Goal: Information Seeking & Learning: Learn about a topic

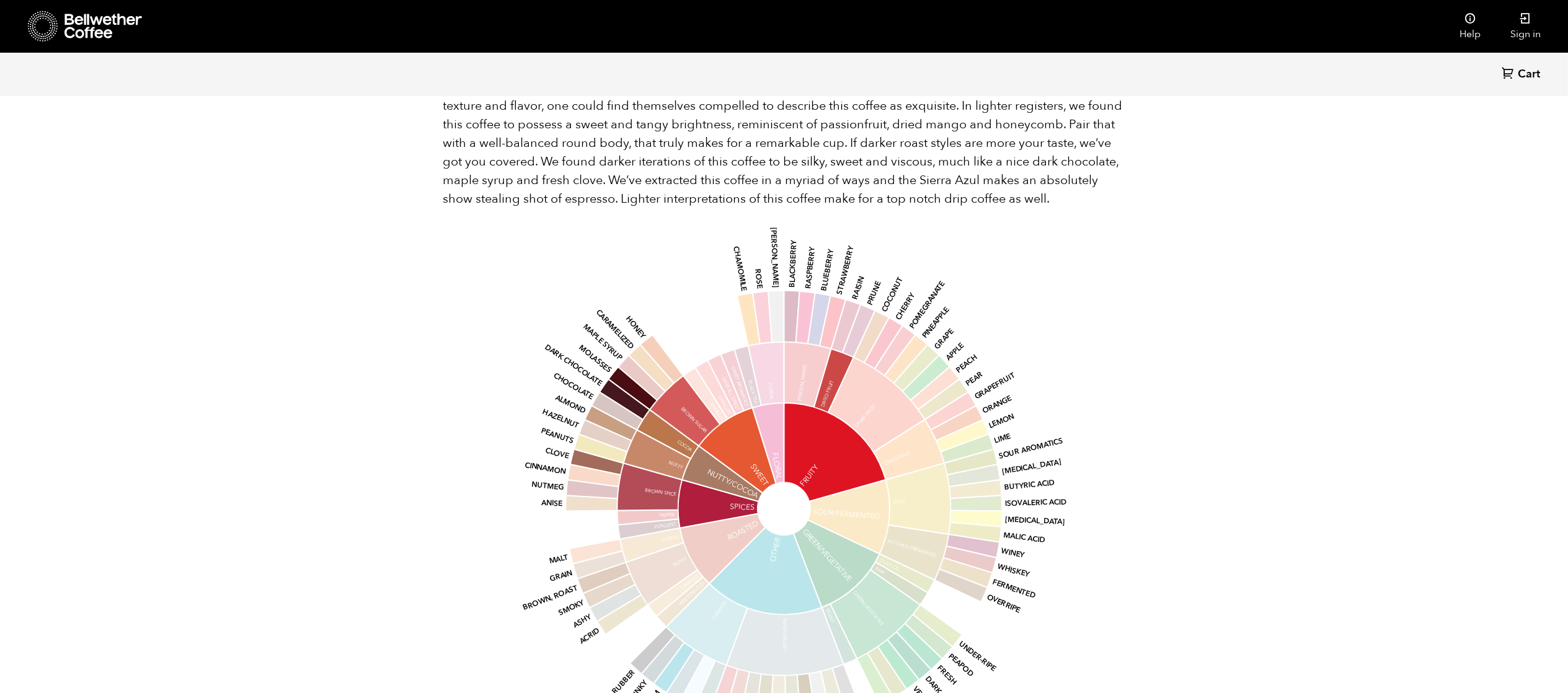
scroll to position [1096, 0]
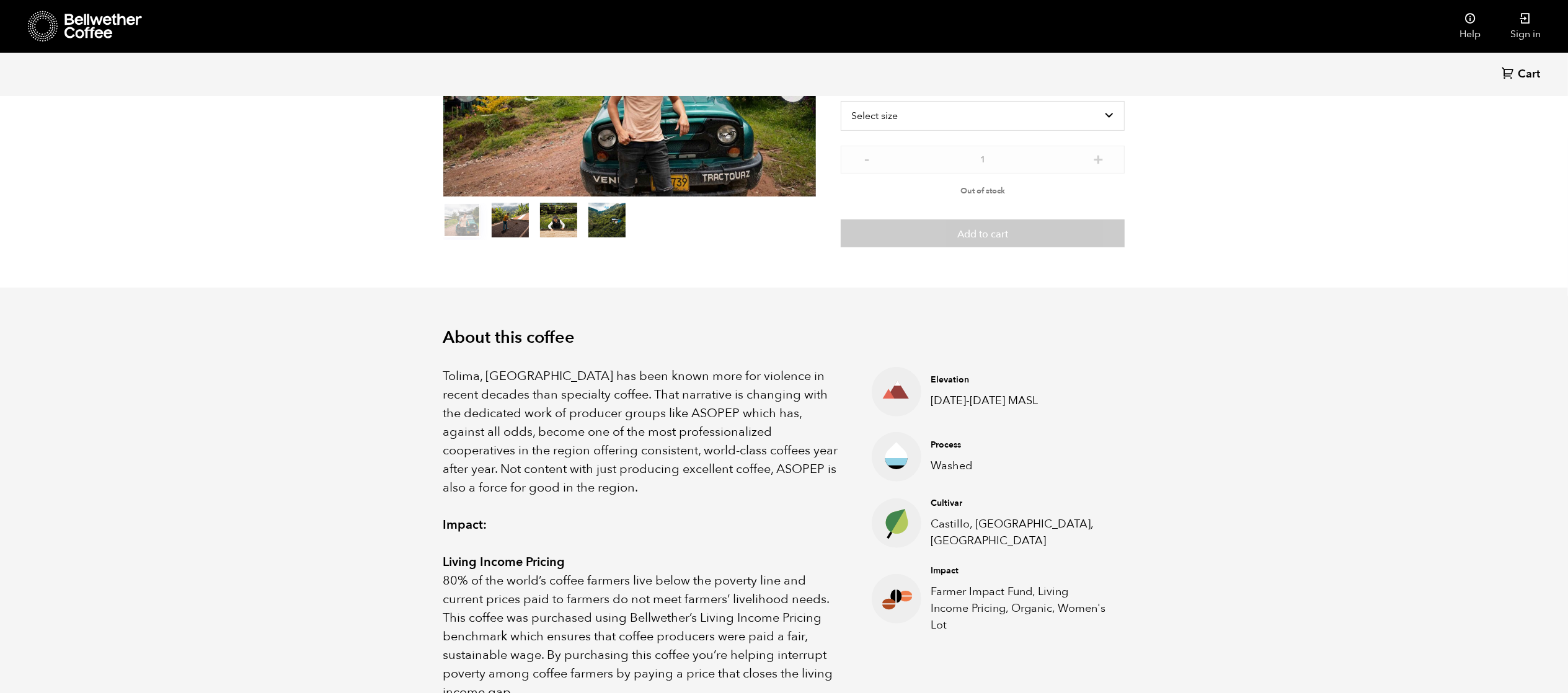
scroll to position [296, 0]
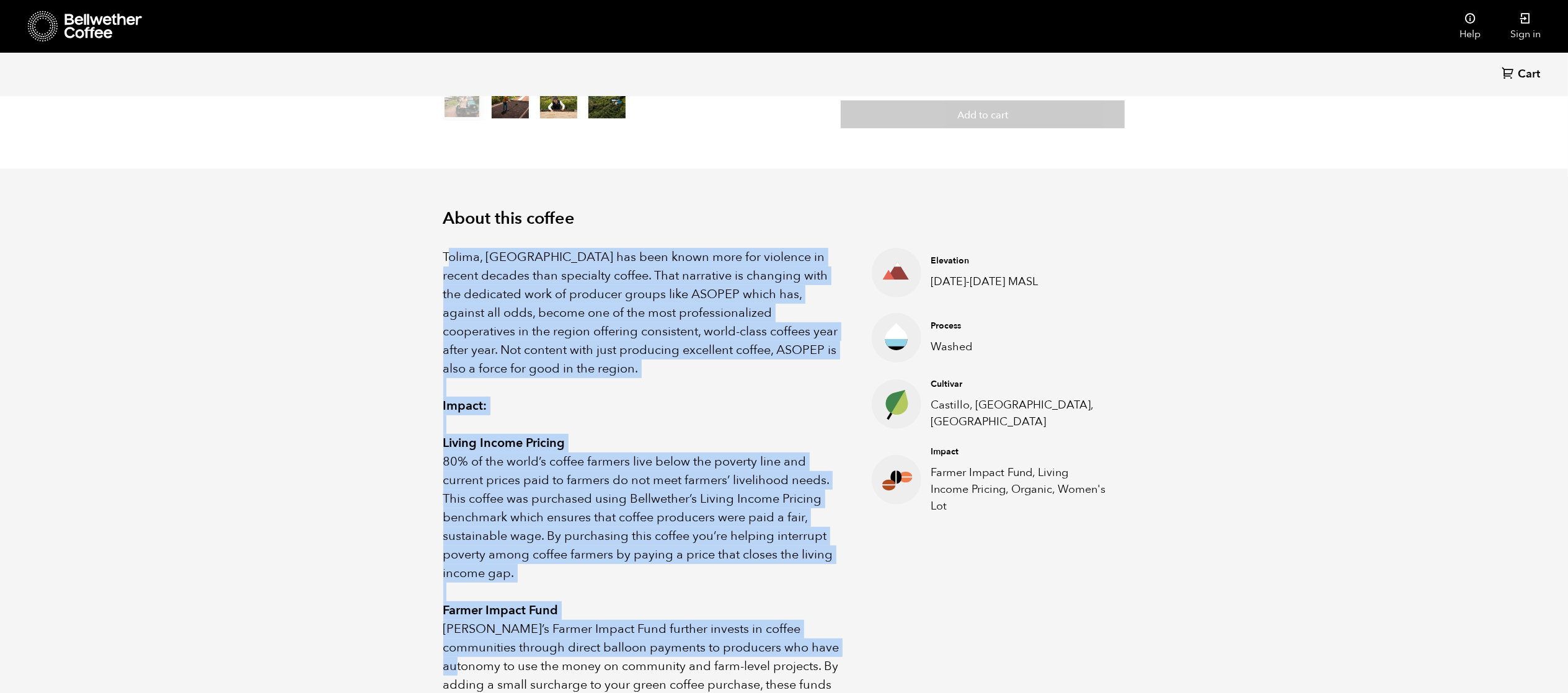
drag, startPoint x: 447, startPoint y: 254, endPoint x: 789, endPoint y: 640, distance: 515.7
click at [801, 649] on div "Tolima, Colombia has been known more for violence in recent decades than specia…" at bounding box center [642, 573] width 398 height 651
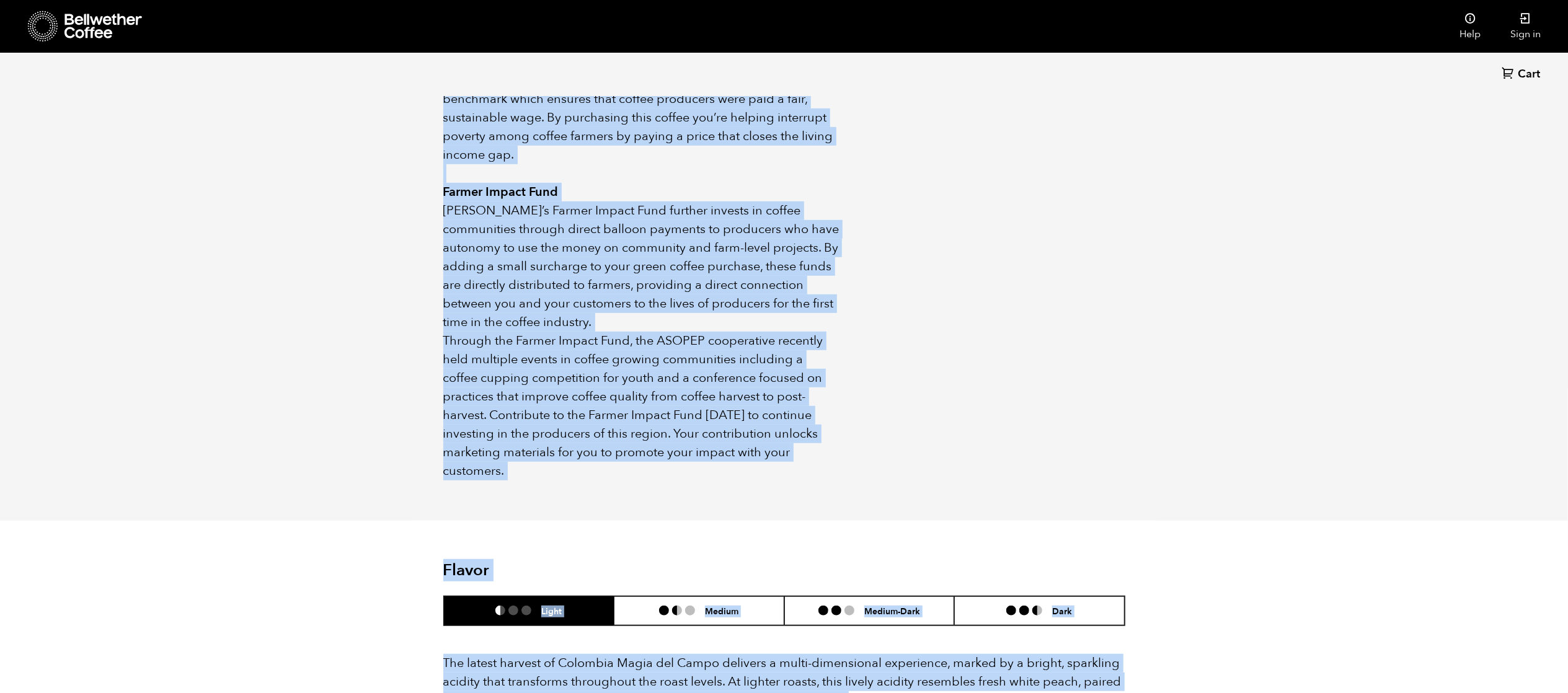
scroll to position [1050, 0]
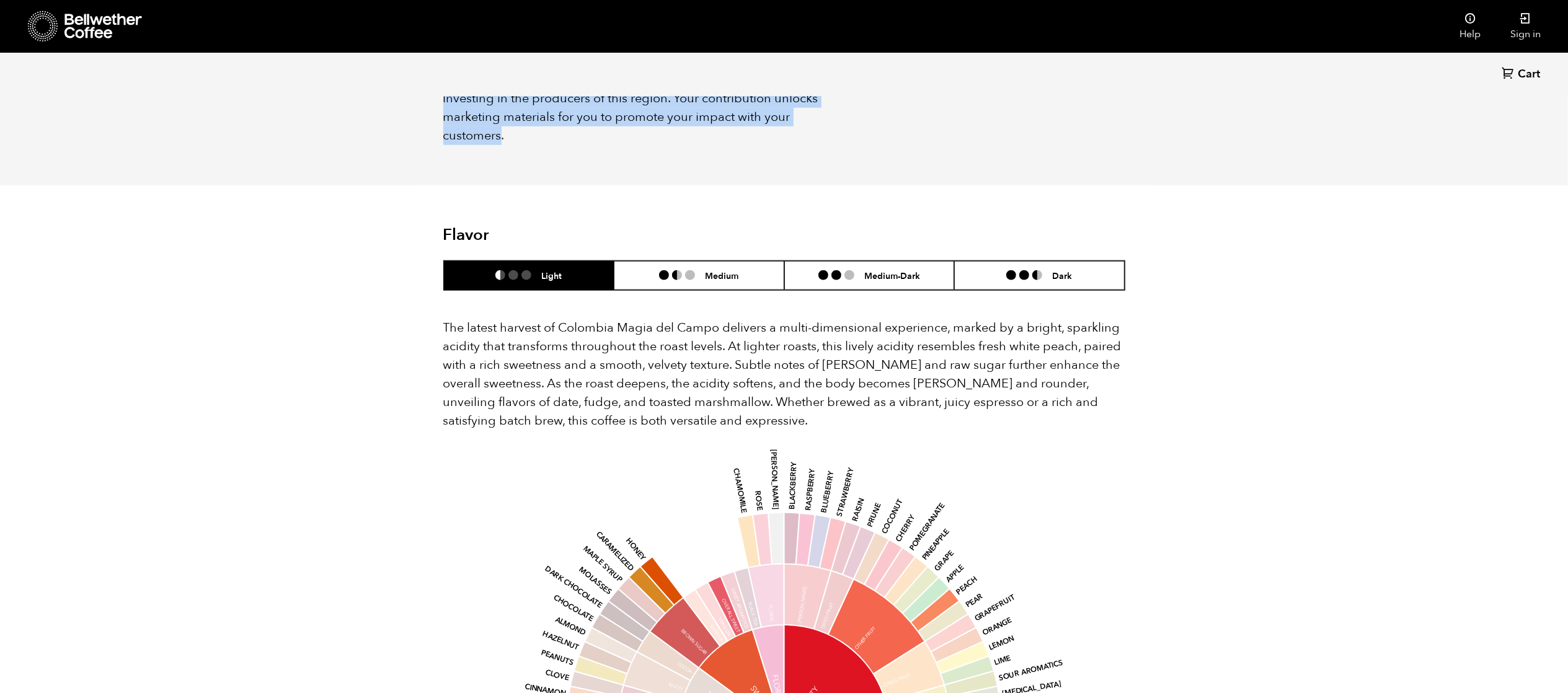
drag, startPoint x: 444, startPoint y: 260, endPoint x: 824, endPoint y: 114, distance: 407.1
copy div "Loremi, Dolorsit ame cons adipi elit sed doeiusmo te incidi utlabor etdo magnaa…"
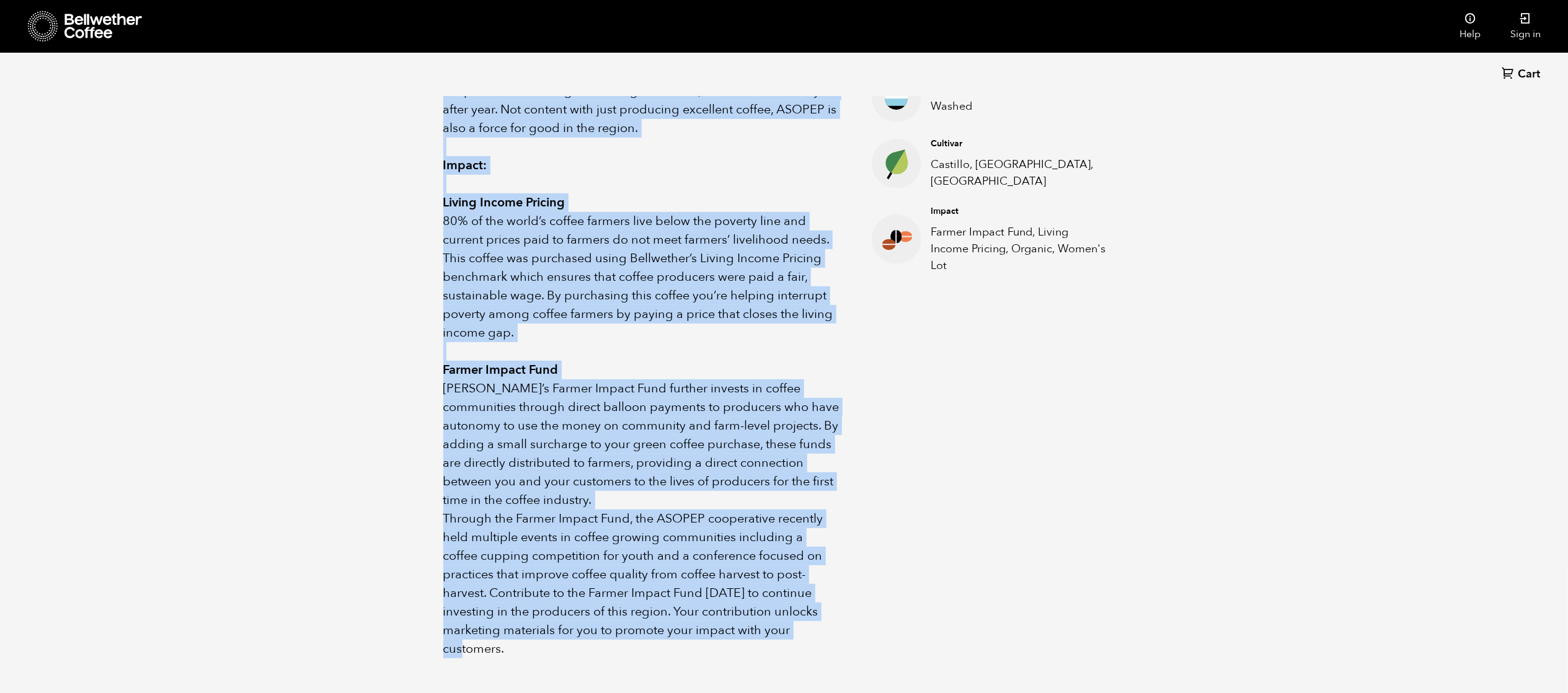
scroll to position [551, 0]
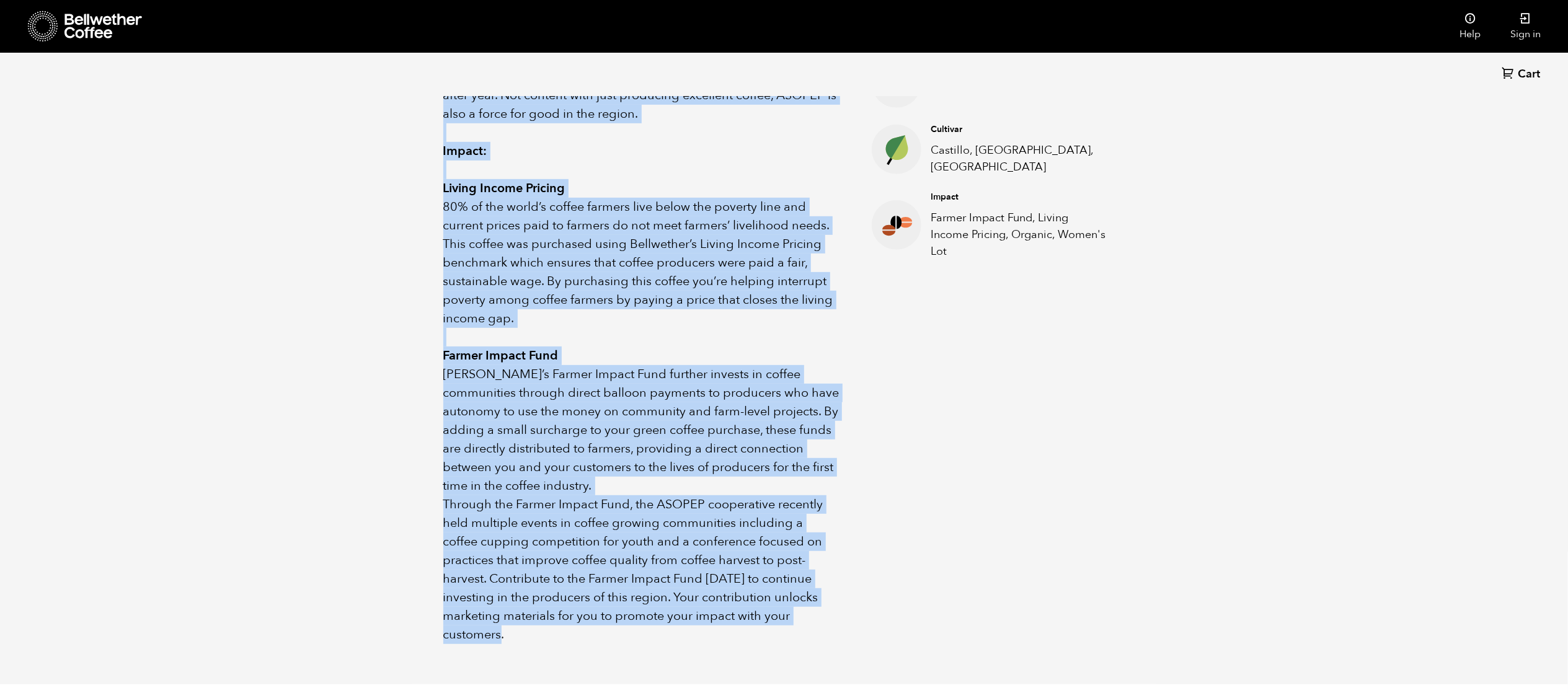
drag, startPoint x: 442, startPoint y: 260, endPoint x: 837, endPoint y: 634, distance: 544.0
click at [837, 634] on div "About this coffee Tolima, Colombia has been known more for violence in recent d…" at bounding box center [784, 299] width 744 height 770
copy div "Tolima, Colombia has been known more for violence in recent decades than specia…"
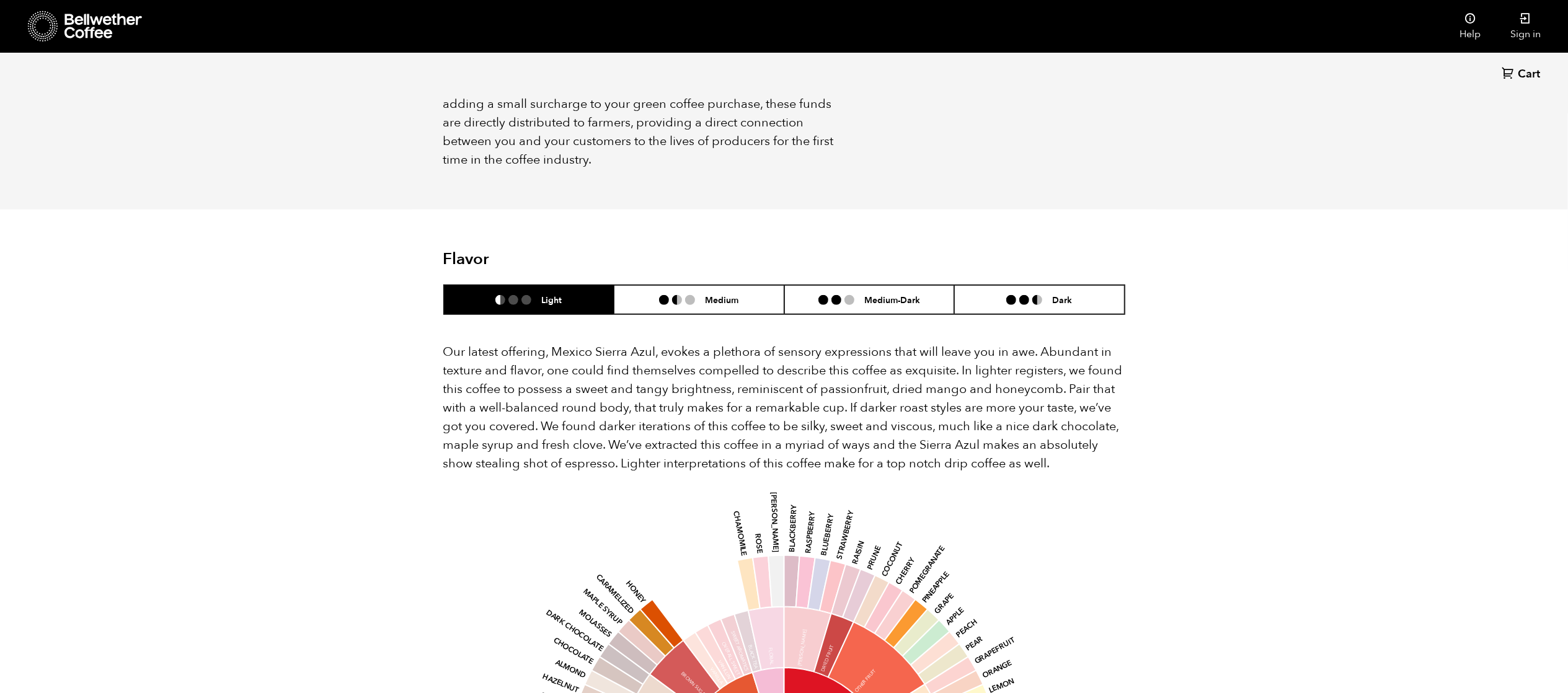
scroll to position [831, 0]
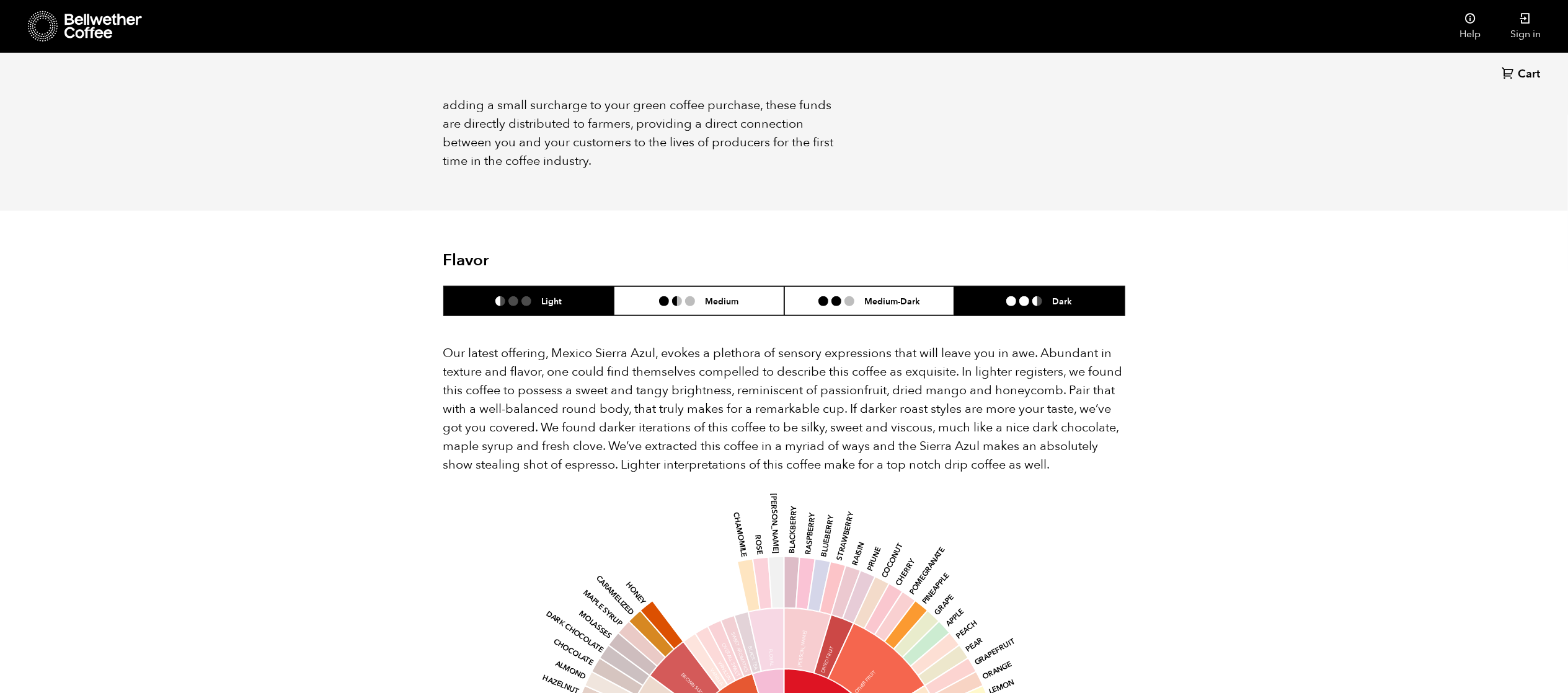
click at [1057, 296] on h6 "Dark" at bounding box center [1062, 301] width 20 height 10
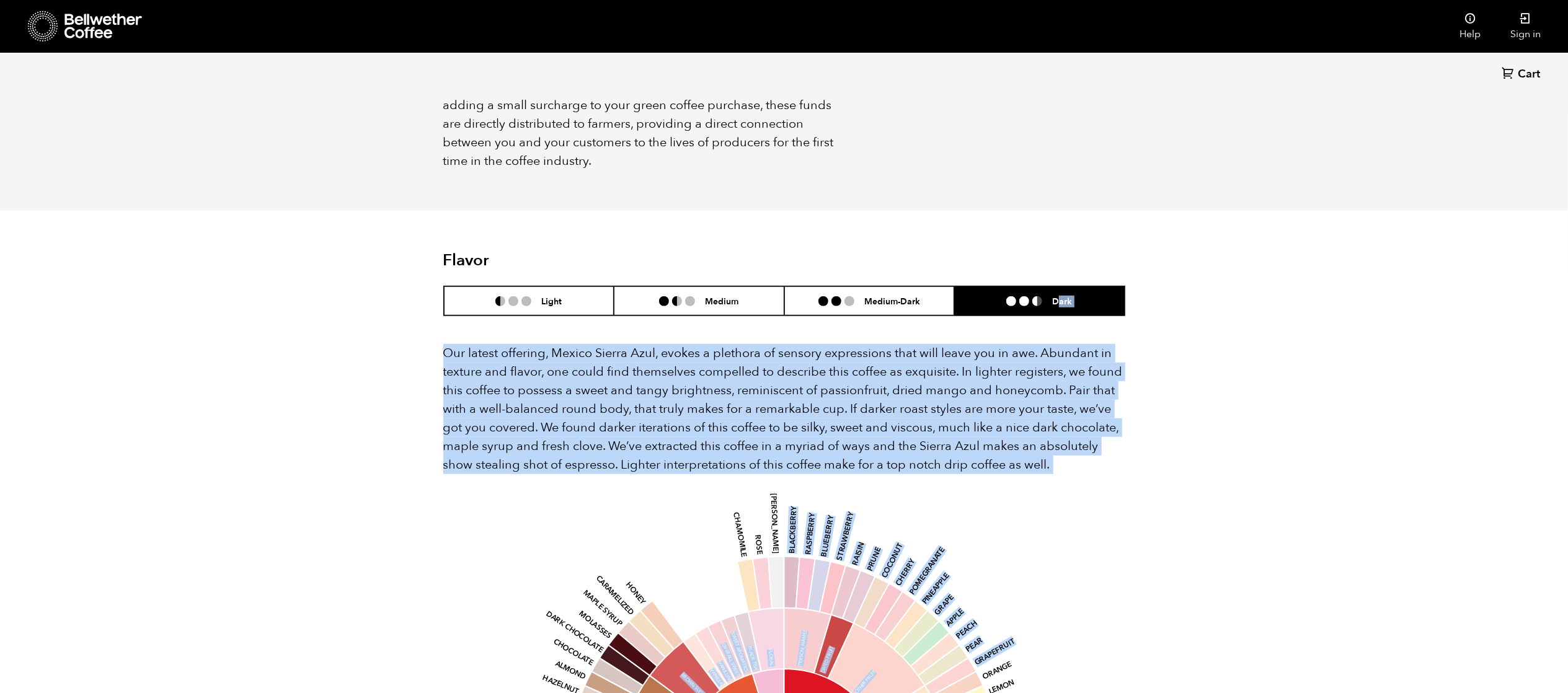
drag, startPoint x: 1057, startPoint y: 259, endPoint x: 1097, endPoint y: 530, distance: 273.9
click at [1097, 530] on div "Flavor Light Medium Medium-Dark Dark Our latest offering, Mexico Sierra Azul, e…" at bounding box center [784, 644] width 682 height 787
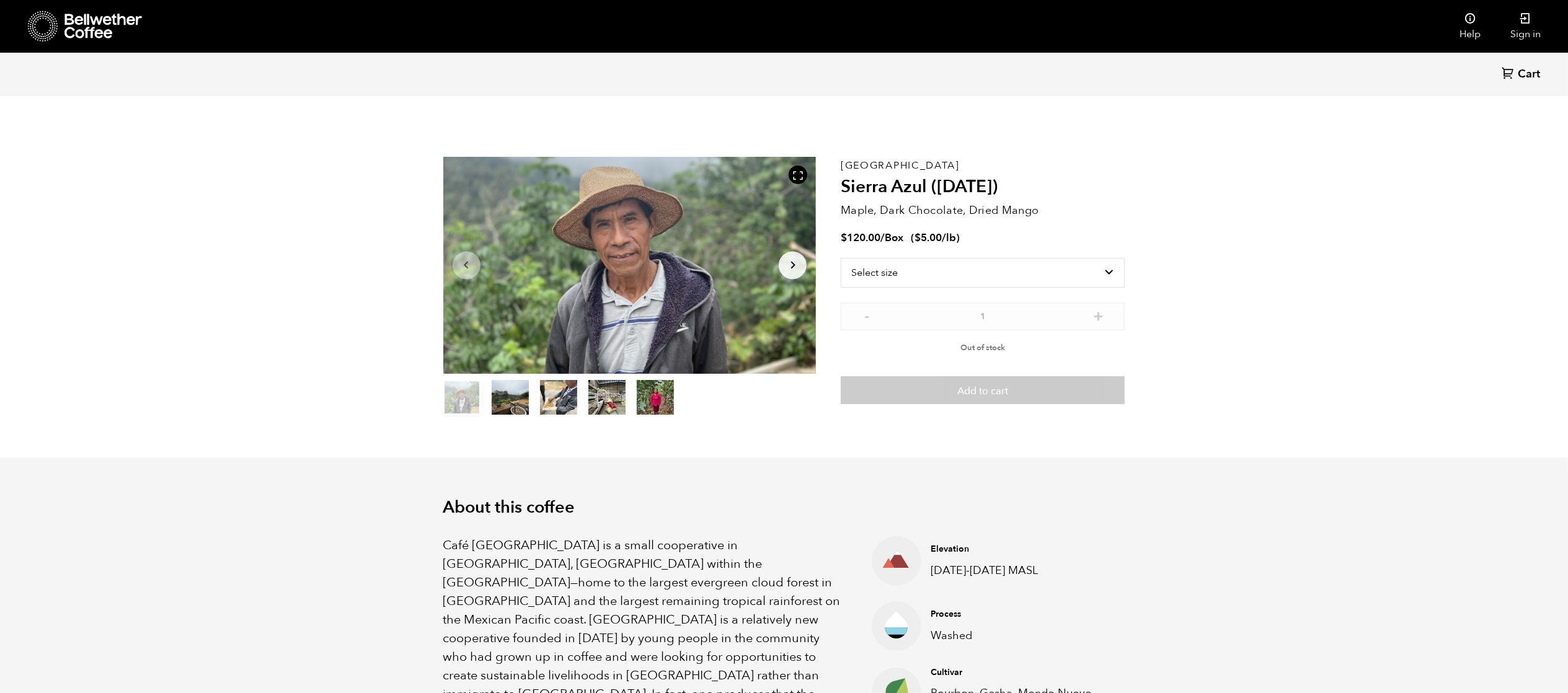
scroll to position [52, 0]
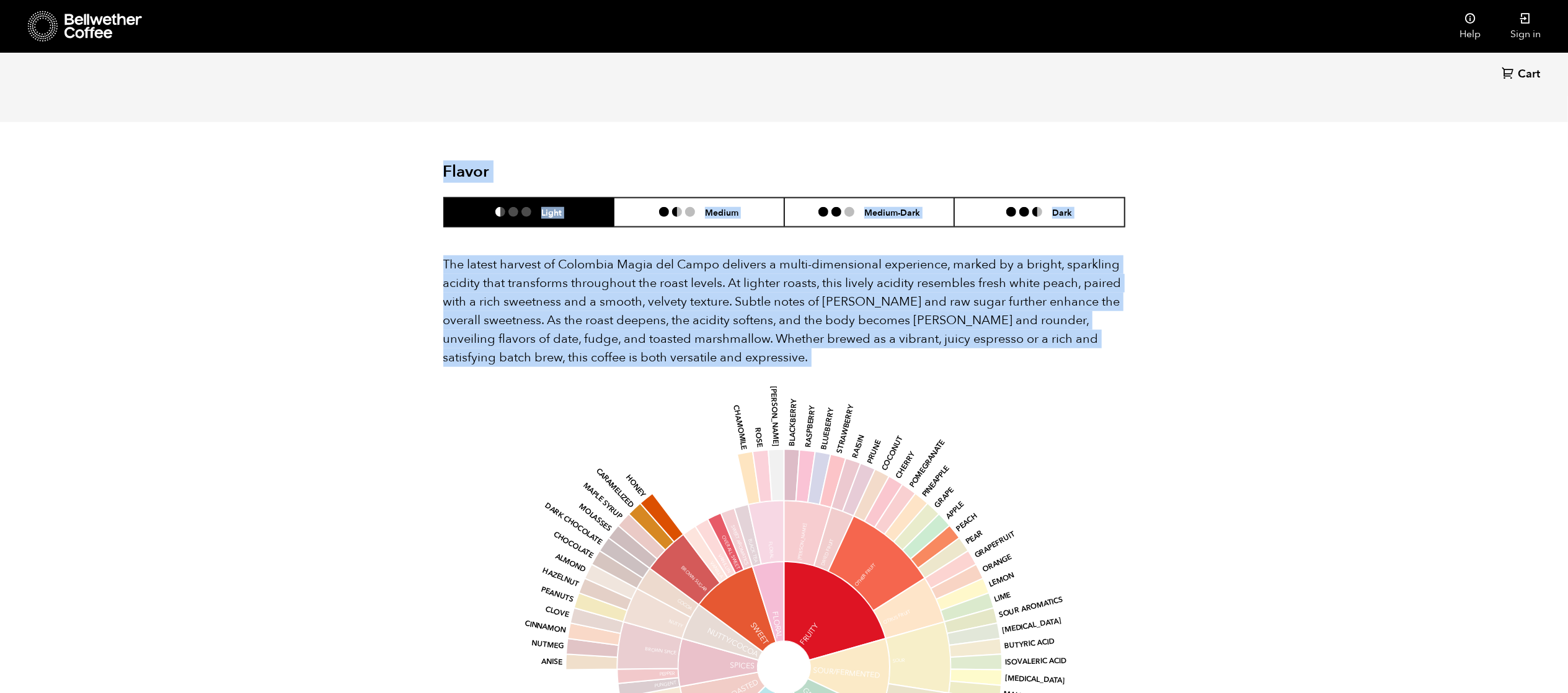
scroll to position [1126, 0]
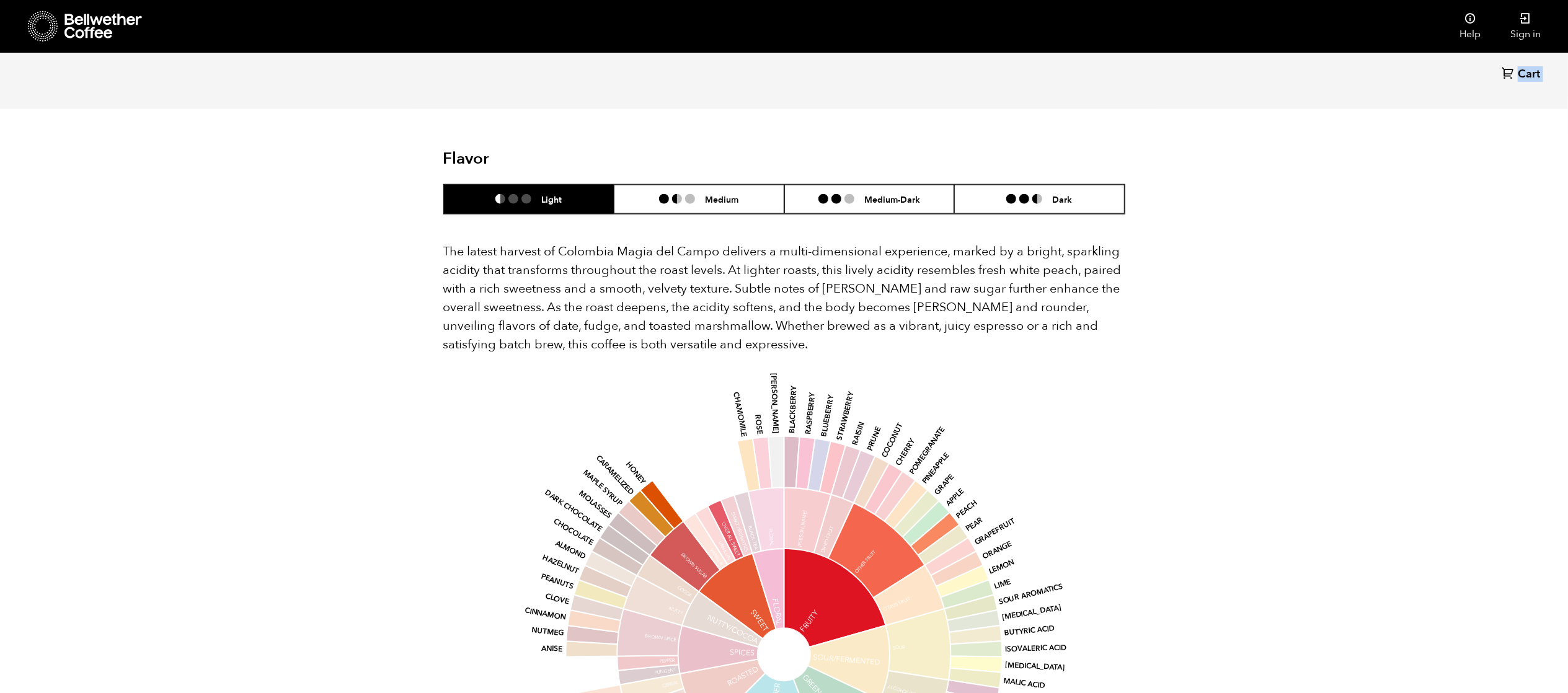
drag, startPoint x: 447, startPoint y: 152, endPoint x: 802, endPoint y: 87, distance: 360.9
copy div "Cart (0) Item 1 of 4 Arrow Left Arrow Right item 0 item 1 item 2 item 3 Item 1 …"
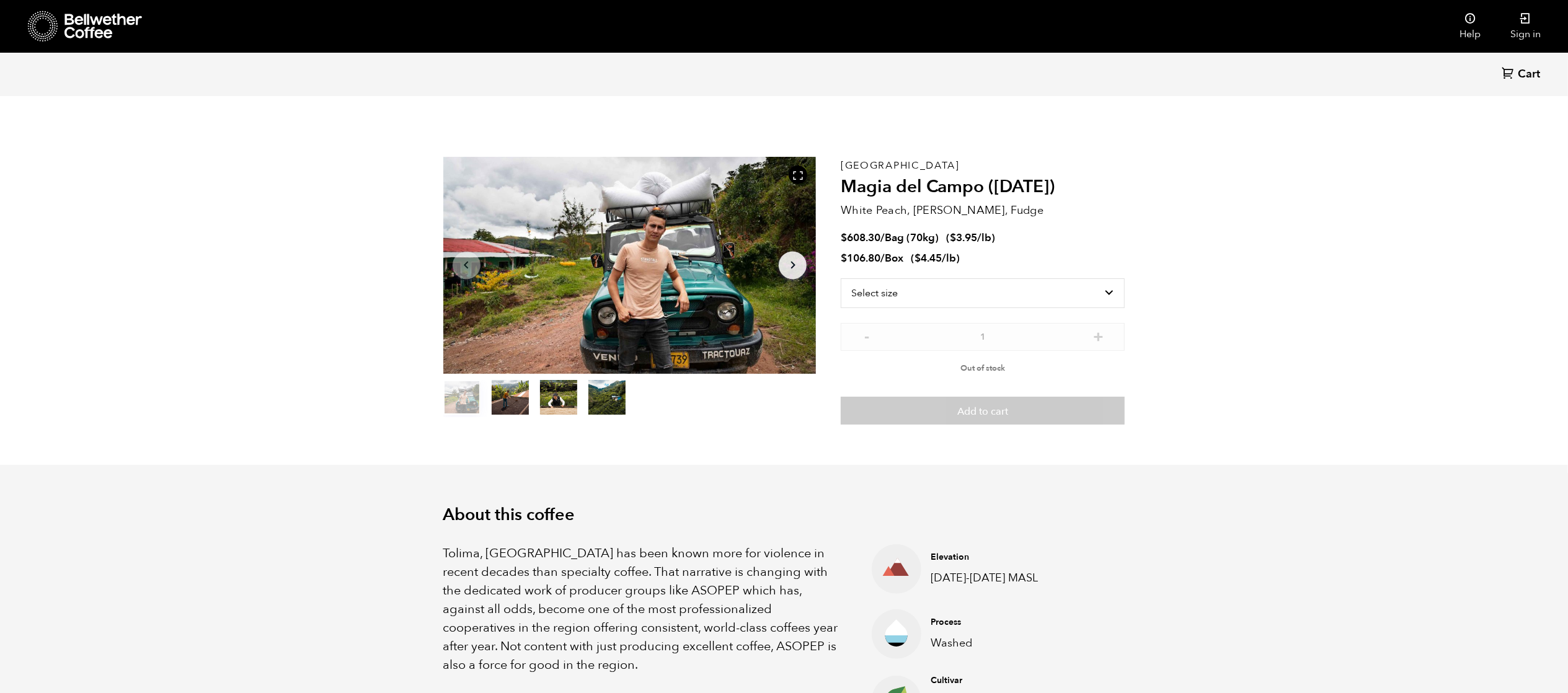
scroll to position [539, 660]
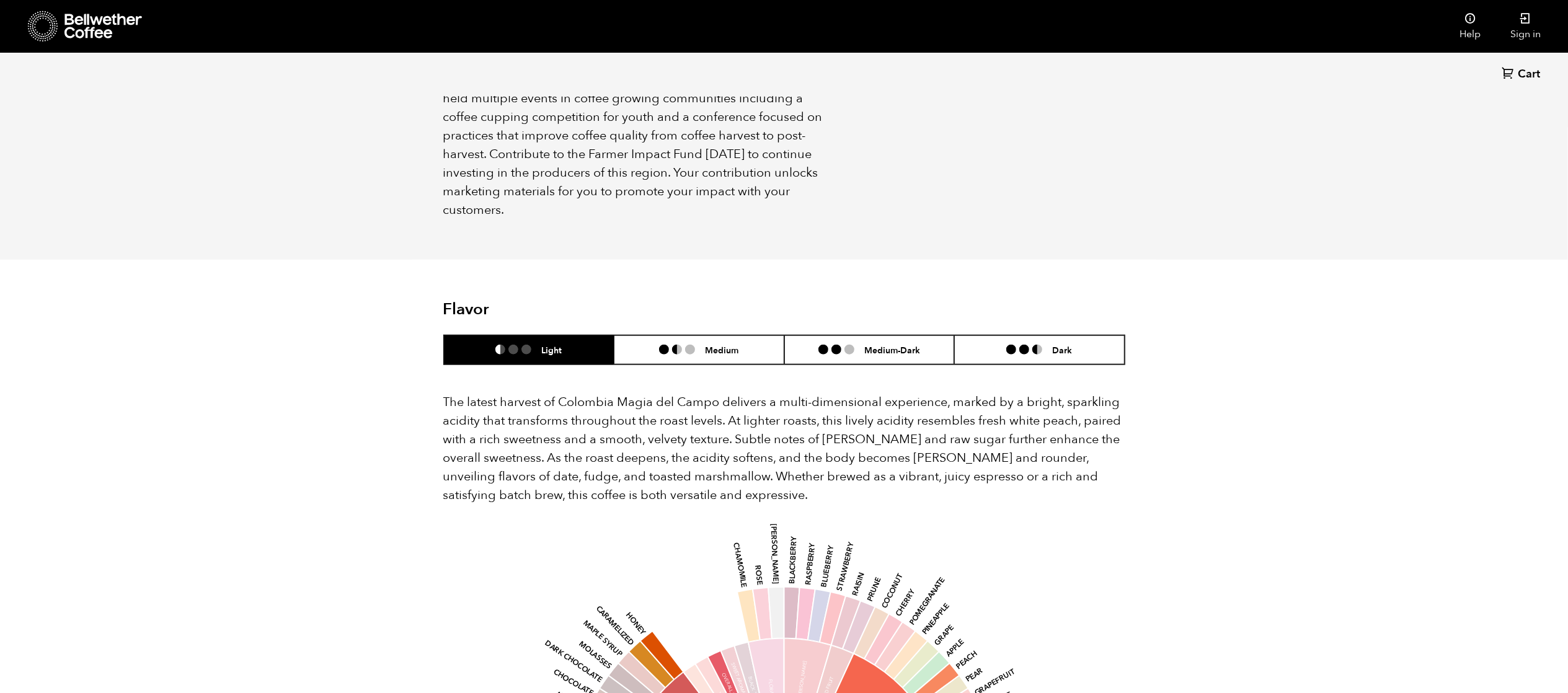
scroll to position [981, 0]
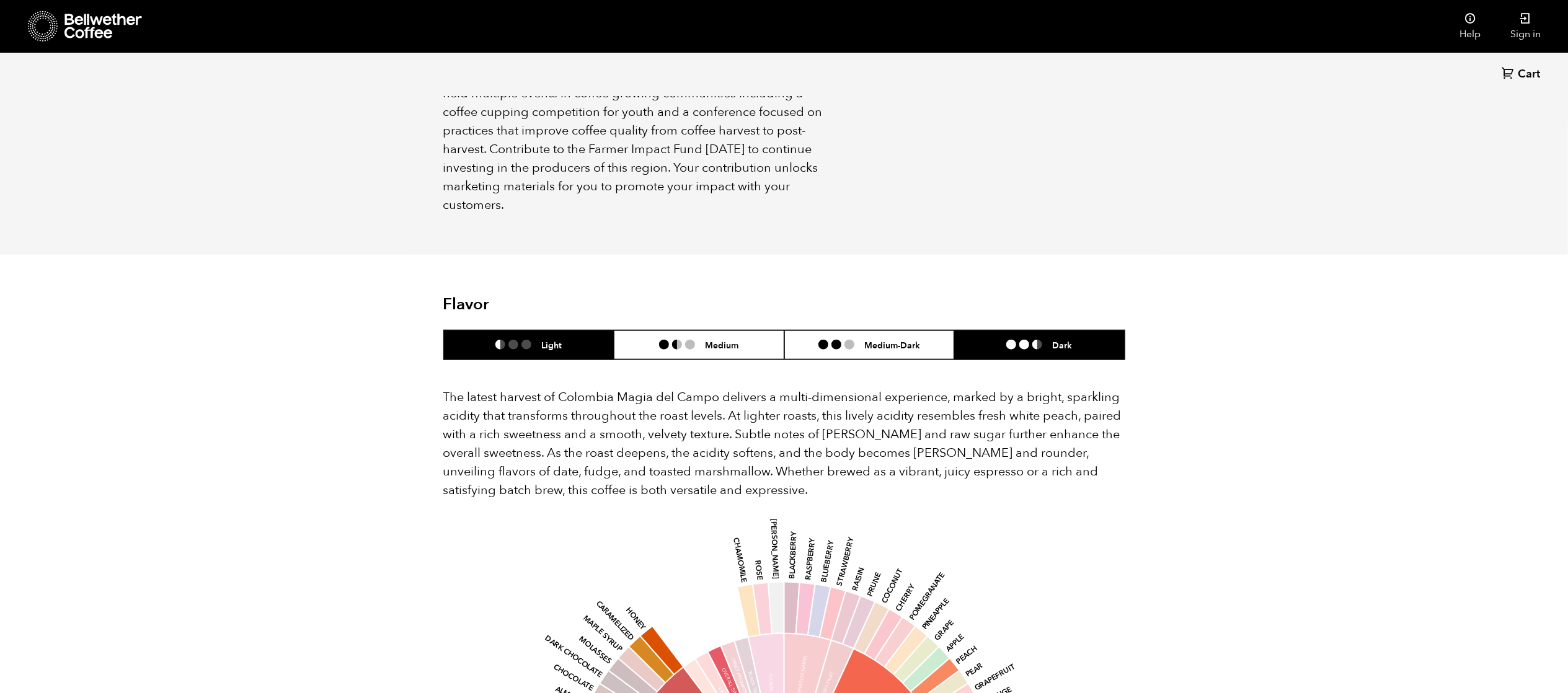
click at [1060, 340] on h6 "Dark" at bounding box center [1062, 345] width 20 height 10
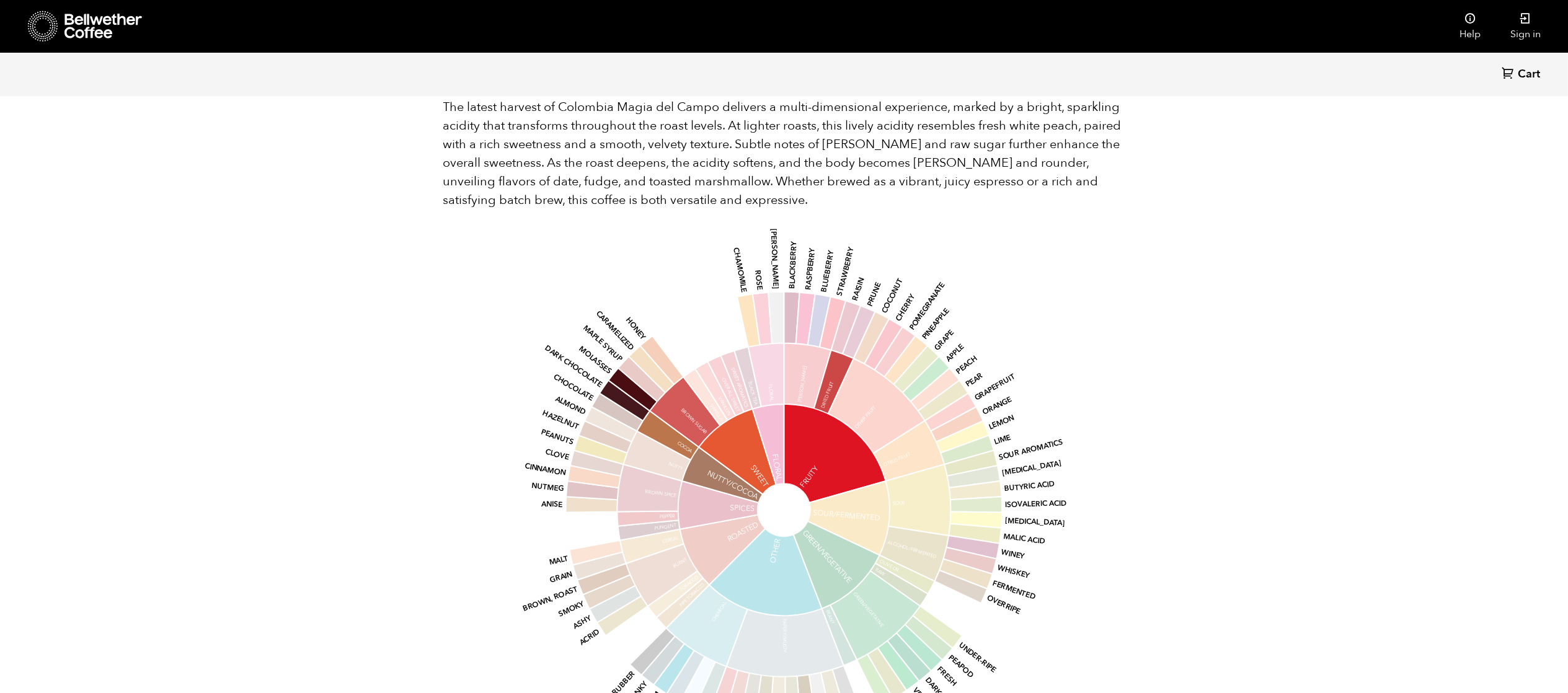
scroll to position [1274, 0]
